Goal: Transaction & Acquisition: Purchase product/service

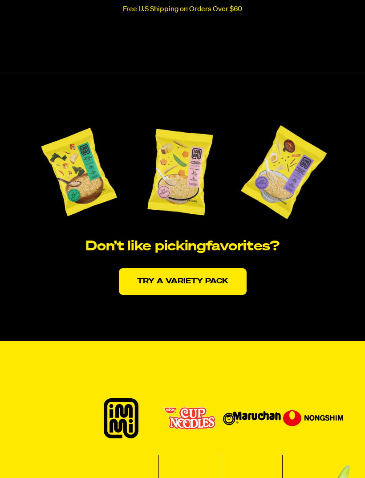
scroll to position [1738, 0]
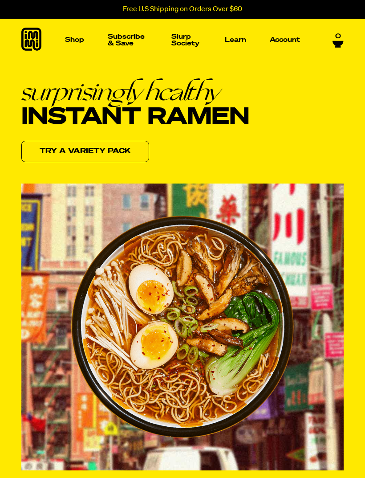
click at [51, 144] on p "Packets" at bounding box center [48, 147] width 30 height 7
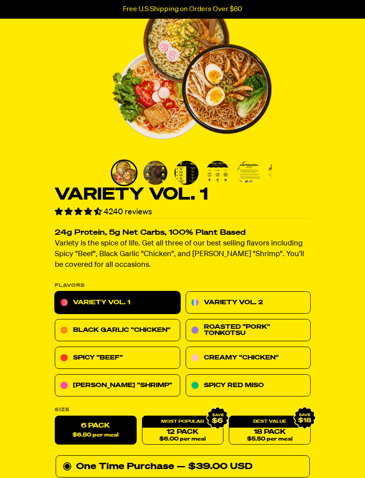
scroll to position [80, 0]
click at [243, 306] on link "Variety Vol. 2" at bounding box center [248, 303] width 126 height 22
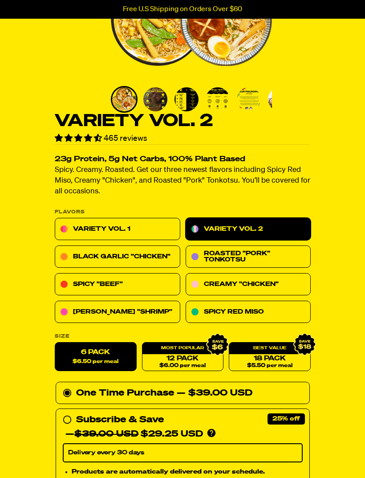
scroll to position [158, 0]
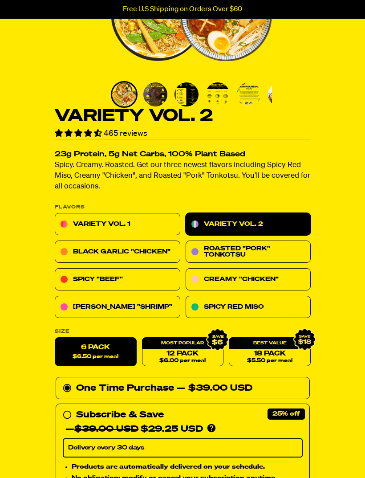
click at [119, 226] on link "Variety Vol. 1" at bounding box center [118, 225] width 126 height 22
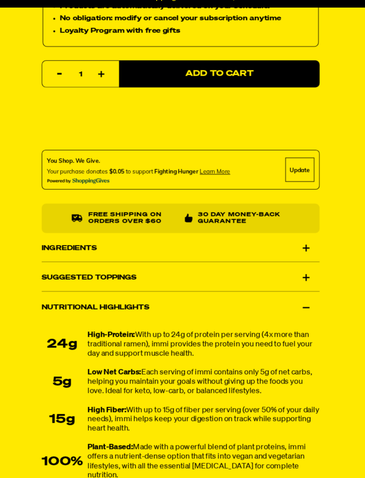
scroll to position [608, 0]
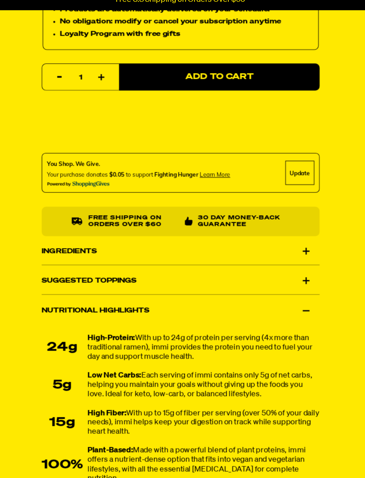
click at [283, 228] on div "Ingredients" at bounding box center [183, 240] width 256 height 25
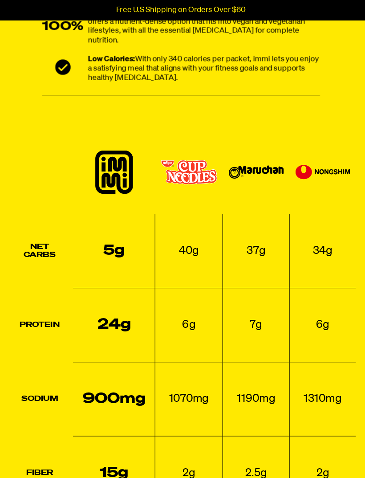
scroll to position [1232, 0]
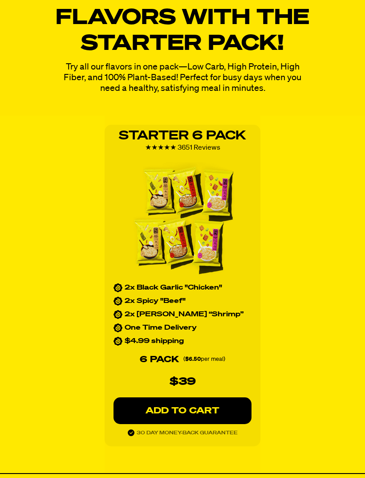
scroll to position [1132, 0]
